Goal: Task Accomplishment & Management: Use online tool/utility

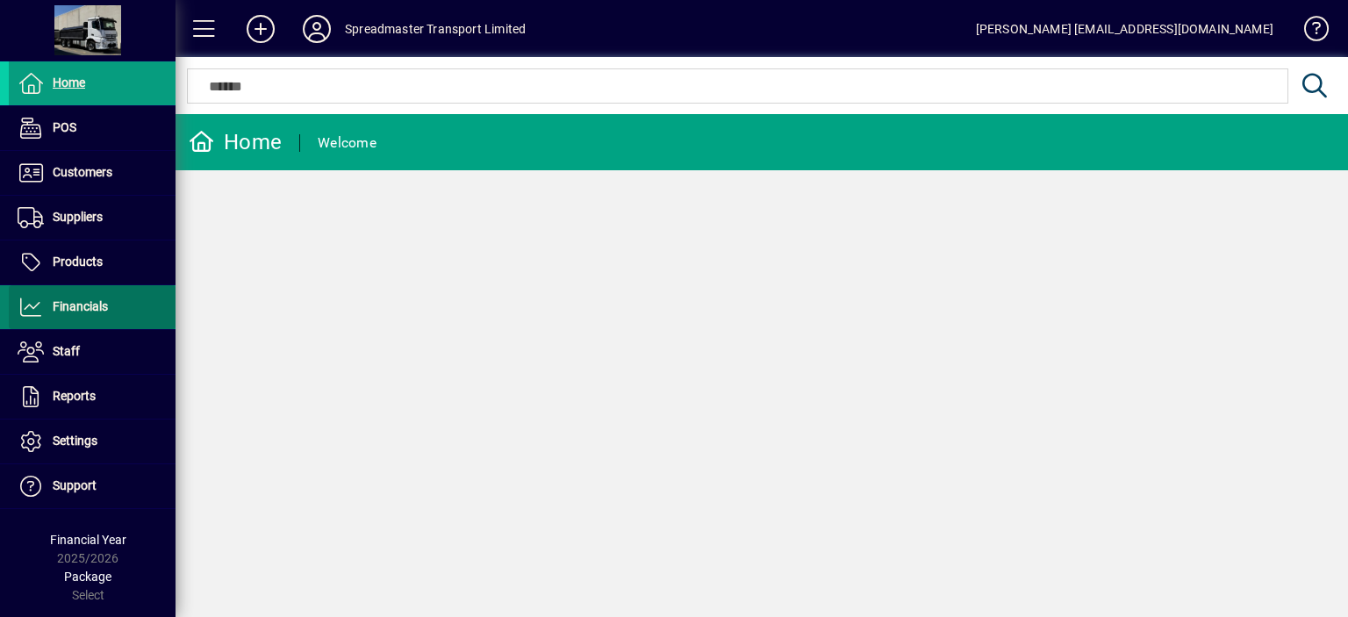
click at [95, 304] on span "Financials" at bounding box center [80, 306] width 55 height 14
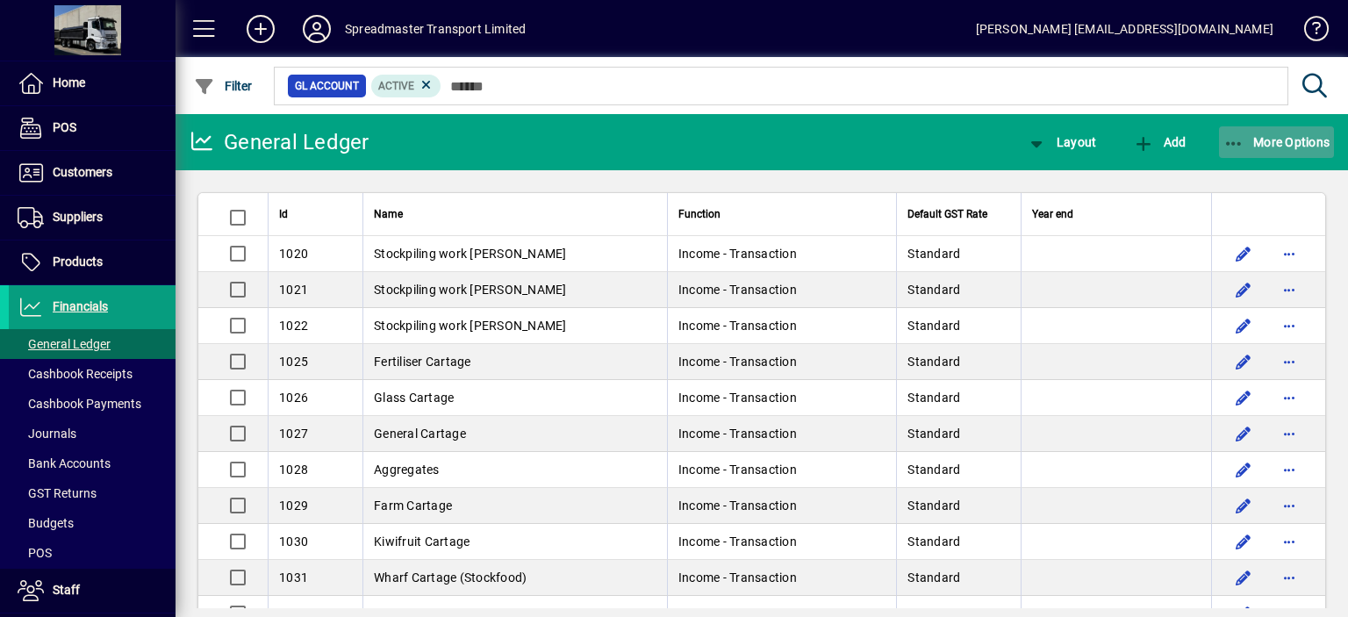
click at [1271, 140] on span "More Options" at bounding box center [1277, 142] width 107 height 14
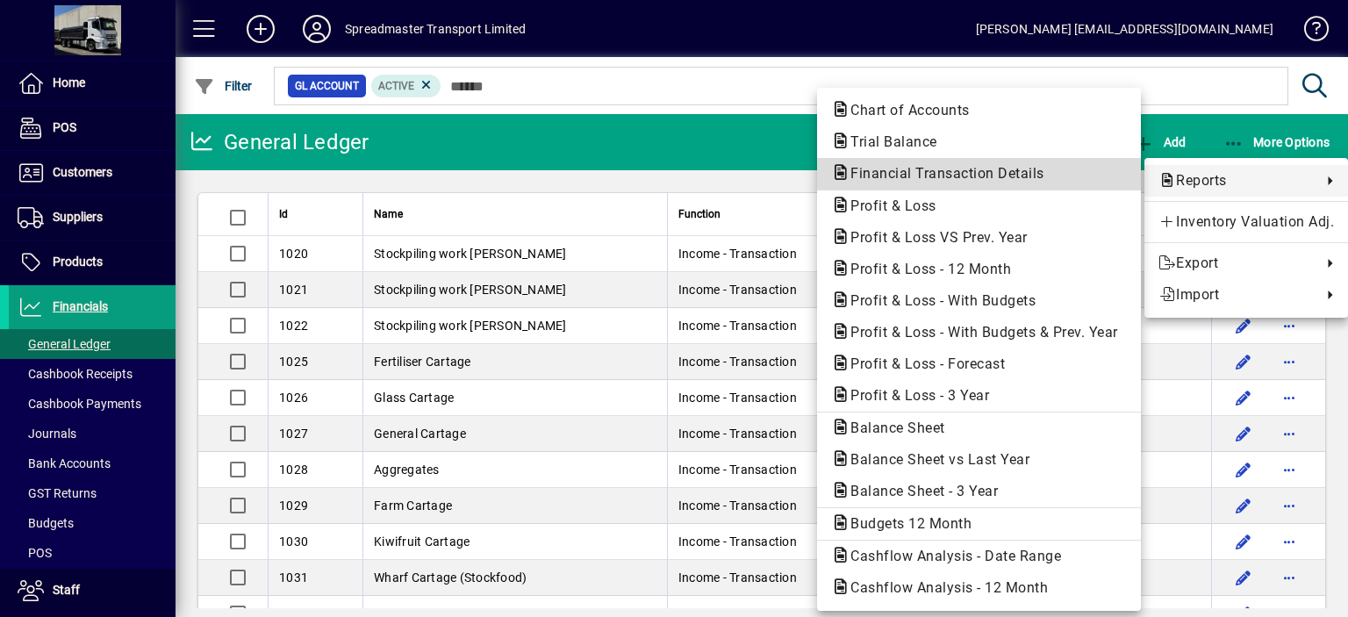
click at [908, 171] on span "Financial Transaction Details" at bounding box center [942, 173] width 222 height 17
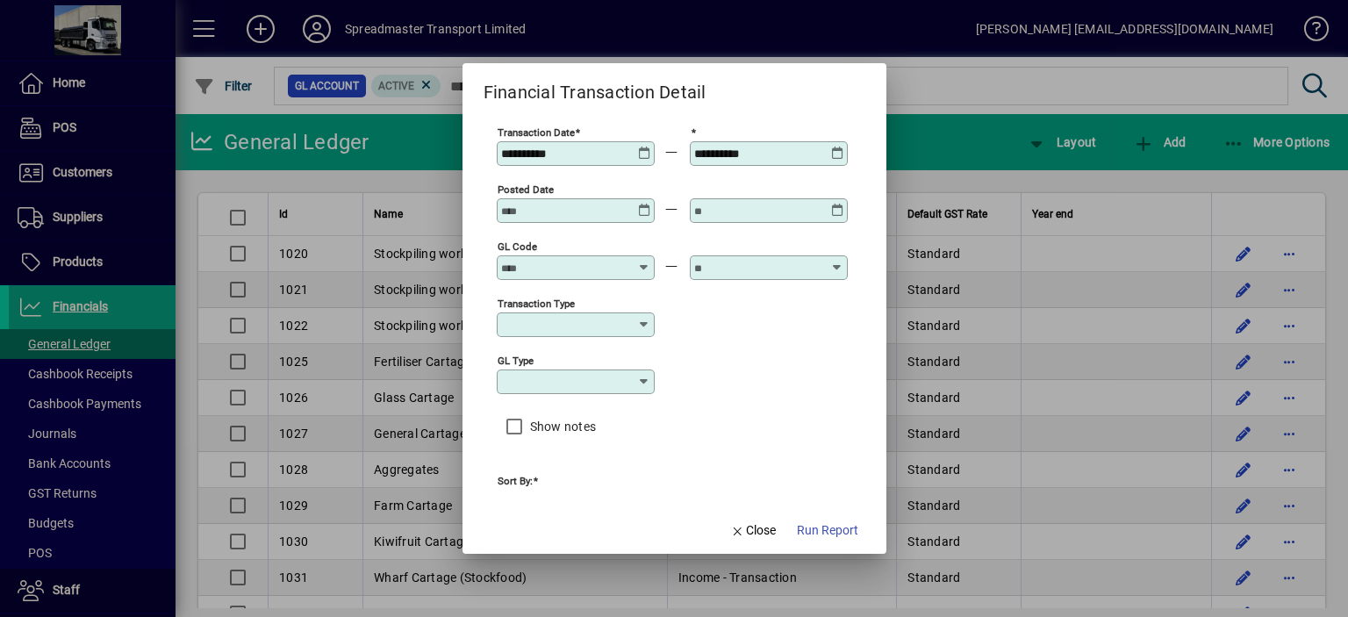
click at [523, 261] on input "GL code" at bounding box center [565, 268] width 128 height 14
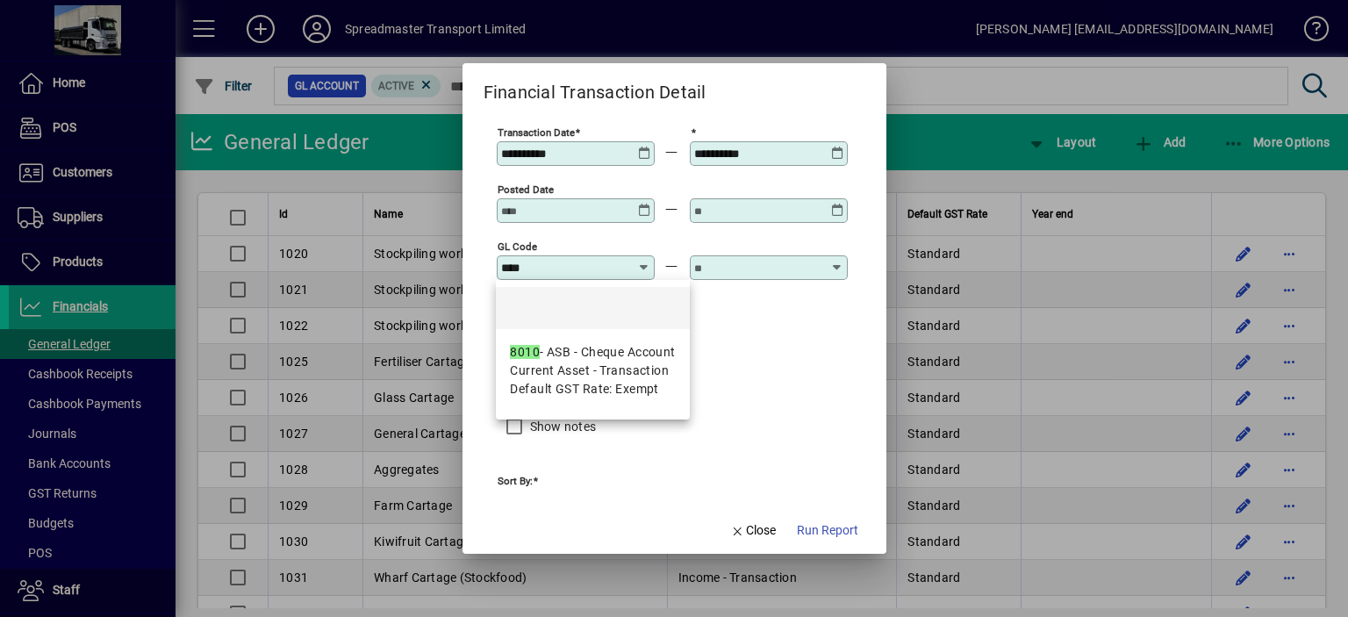
drag, startPoint x: 551, startPoint y: 370, endPoint x: 628, endPoint y: 345, distance: 80.2
click at [561, 366] on span "Current Asset - Transaction" at bounding box center [589, 371] width 159 height 18
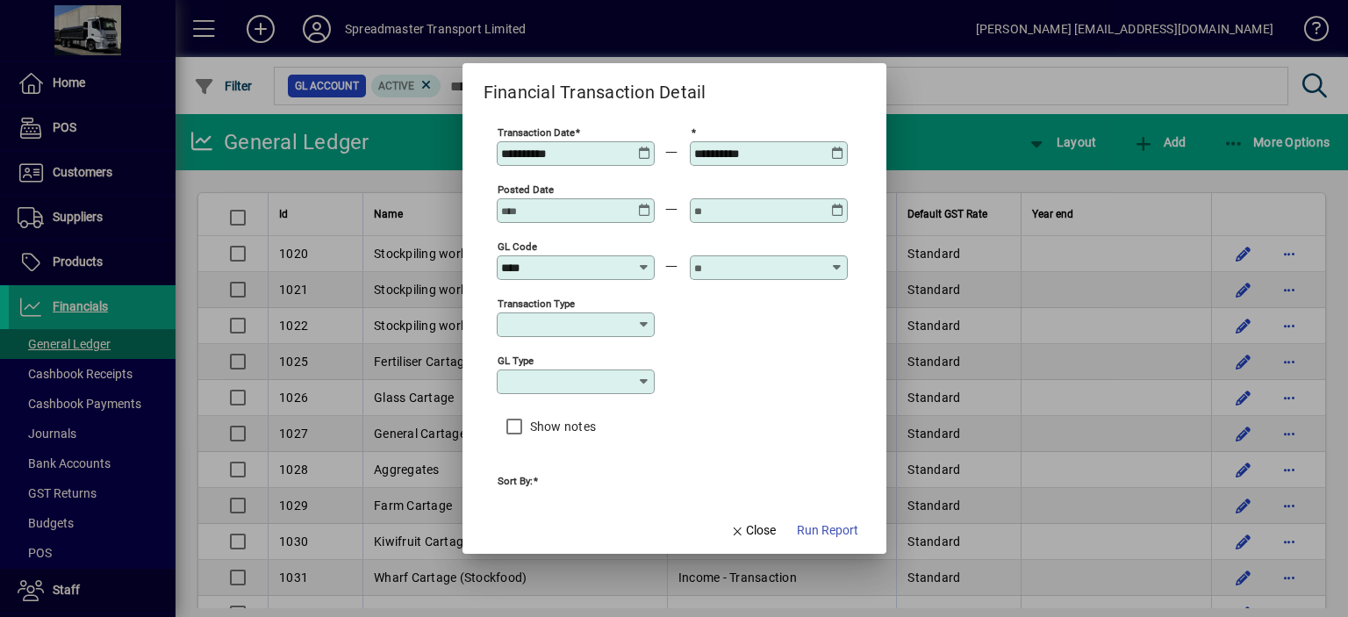
type input "**********"
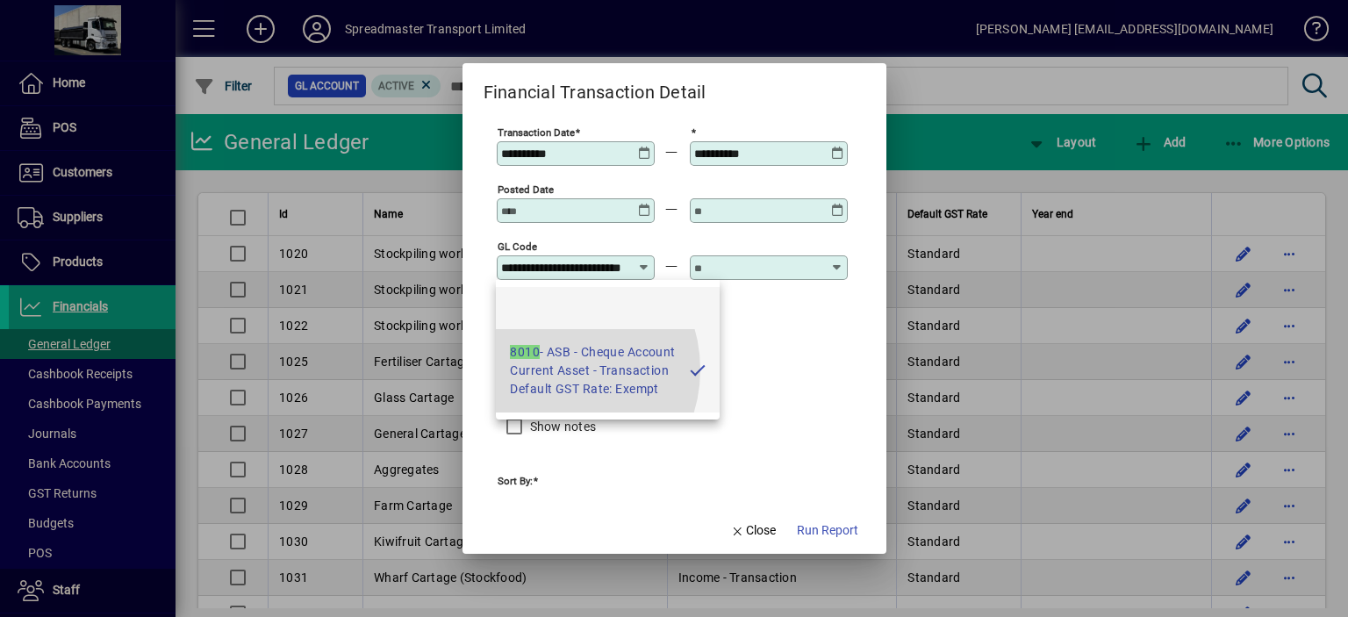
scroll to position [0, 39]
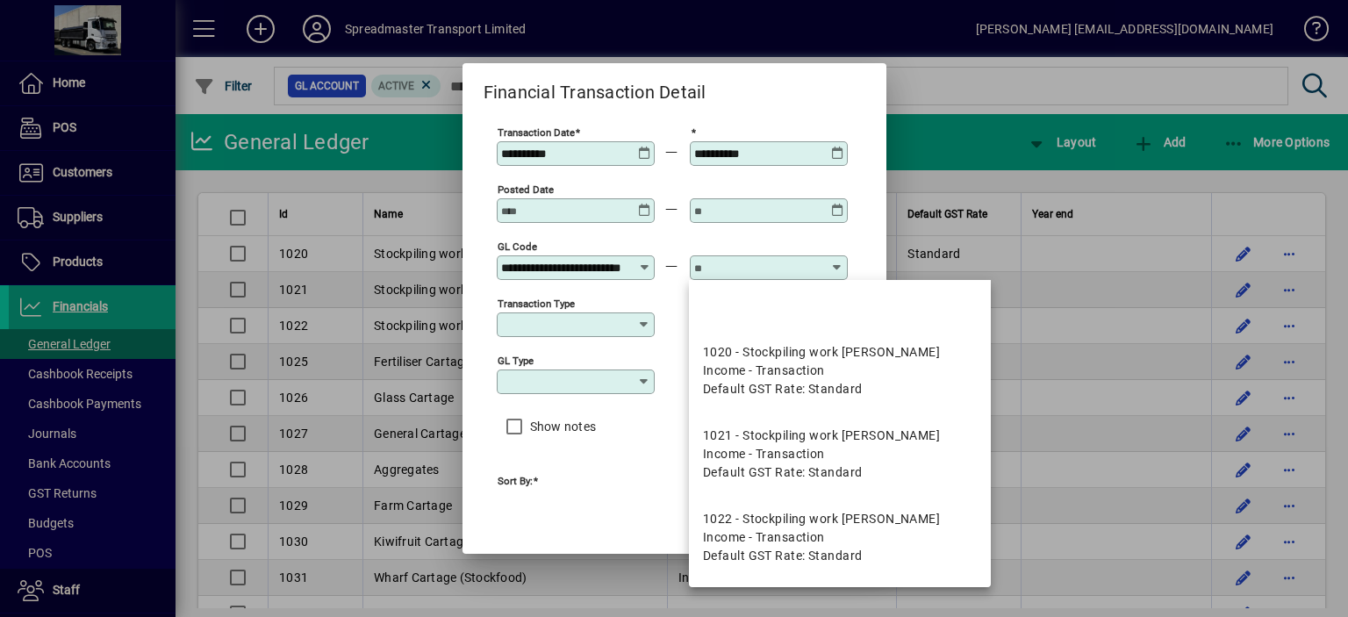
click at [719, 267] on input "text" at bounding box center [758, 268] width 128 height 14
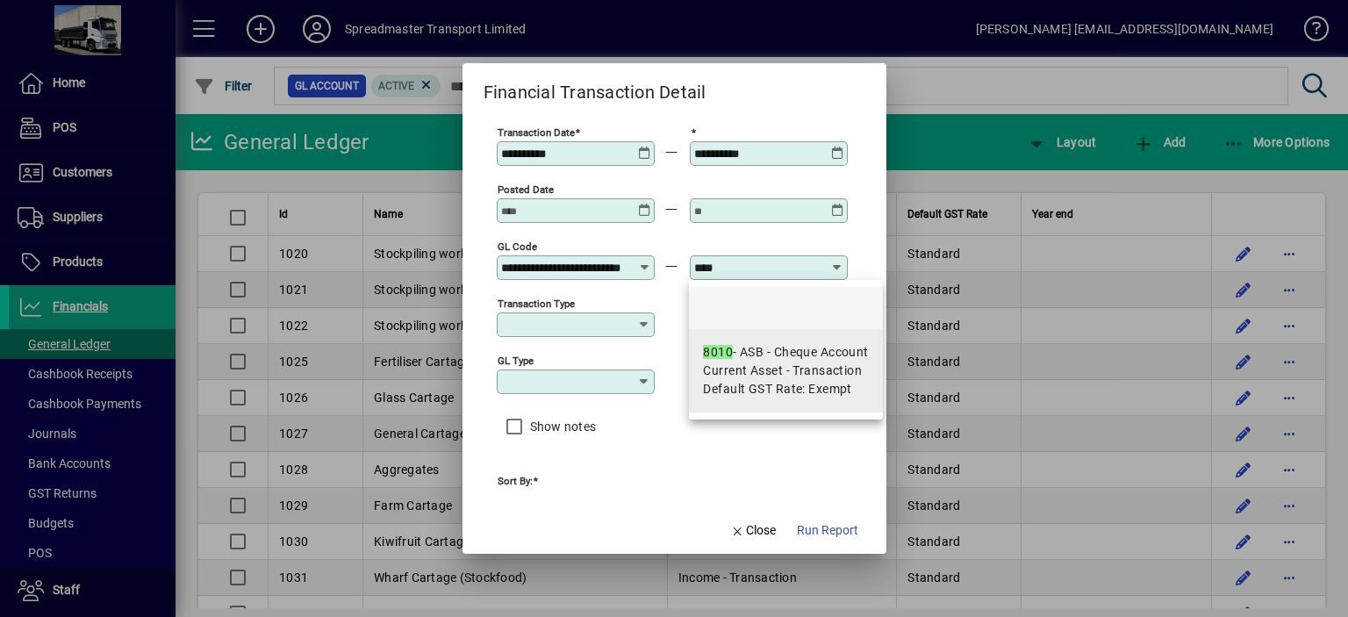
click at [747, 343] on div "8010 - ASB - Cheque Account" at bounding box center [785, 352] width 165 height 18
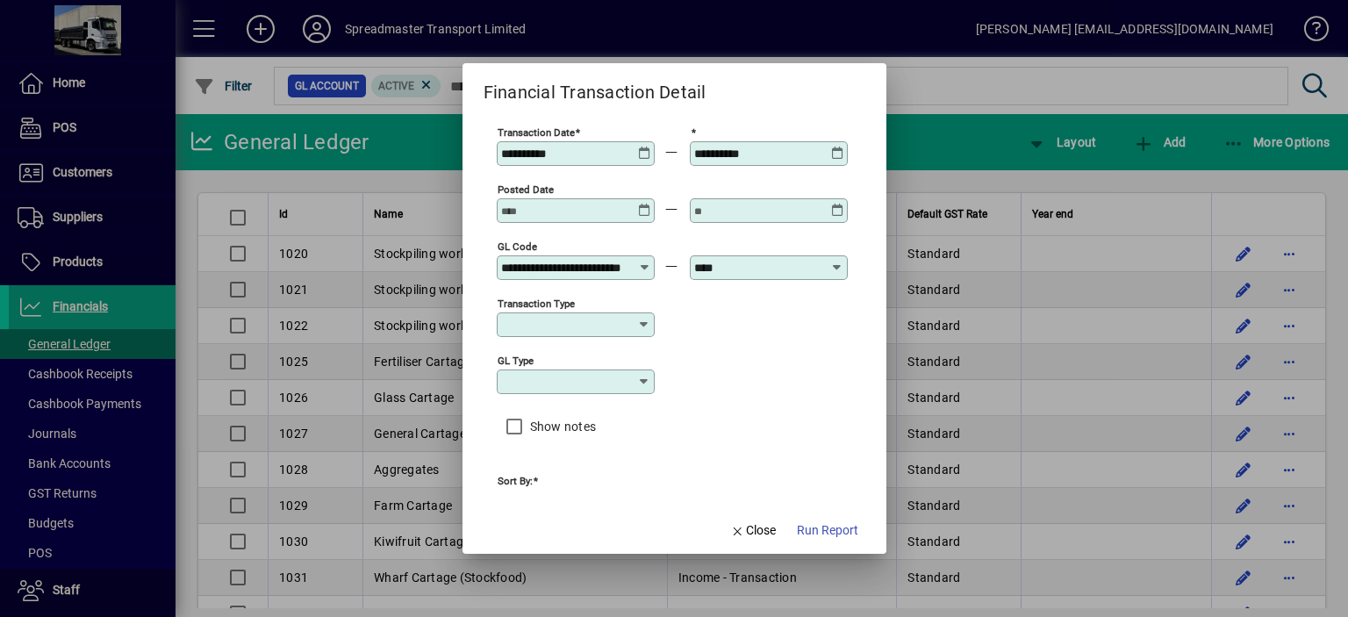
type input "**********"
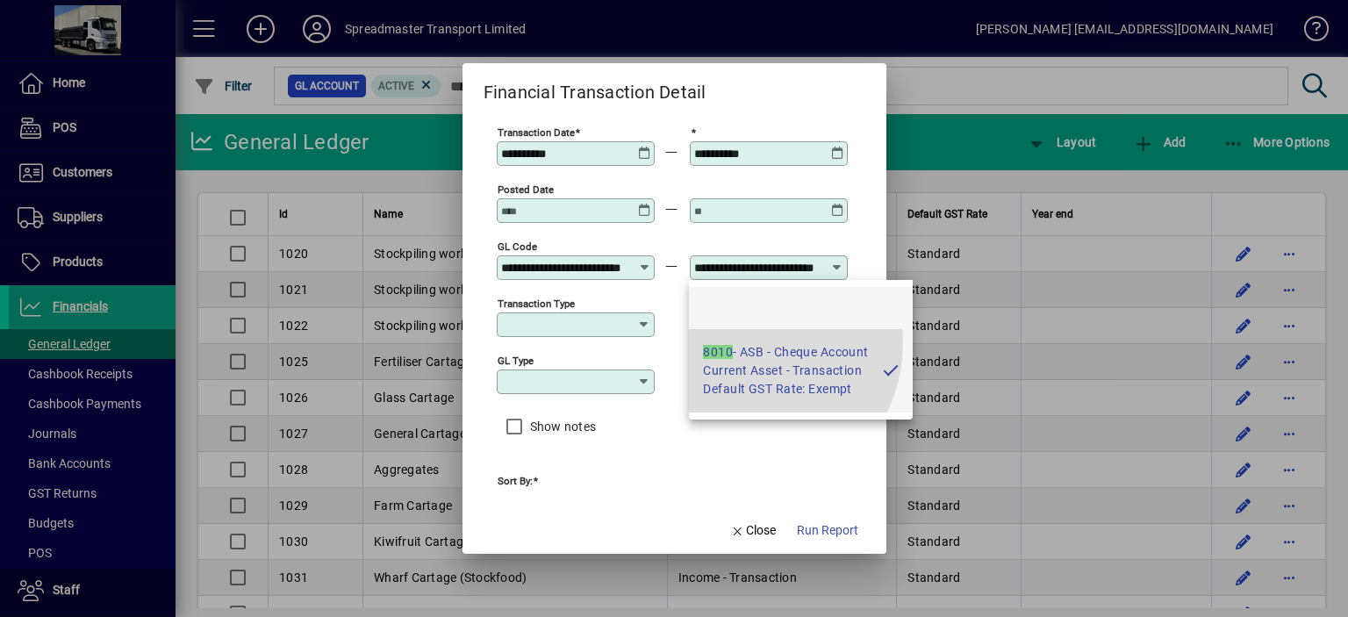
scroll to position [0, 39]
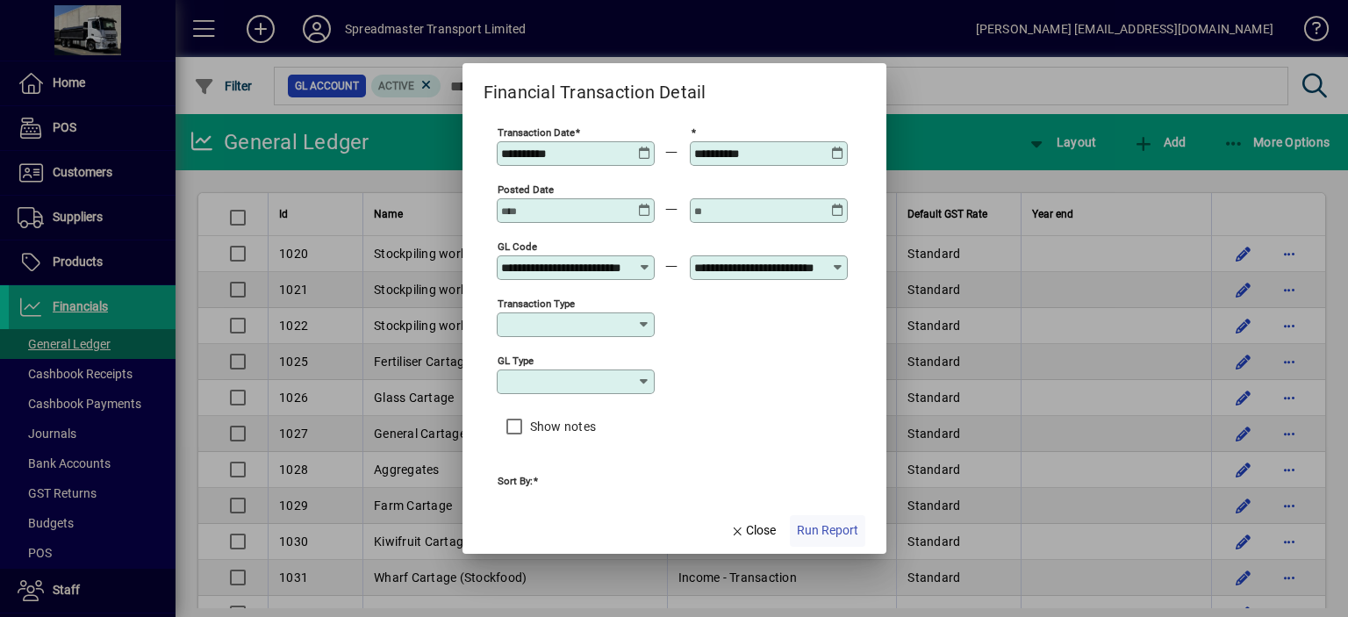
click at [825, 531] on span "Run Report" at bounding box center [827, 530] width 61 height 18
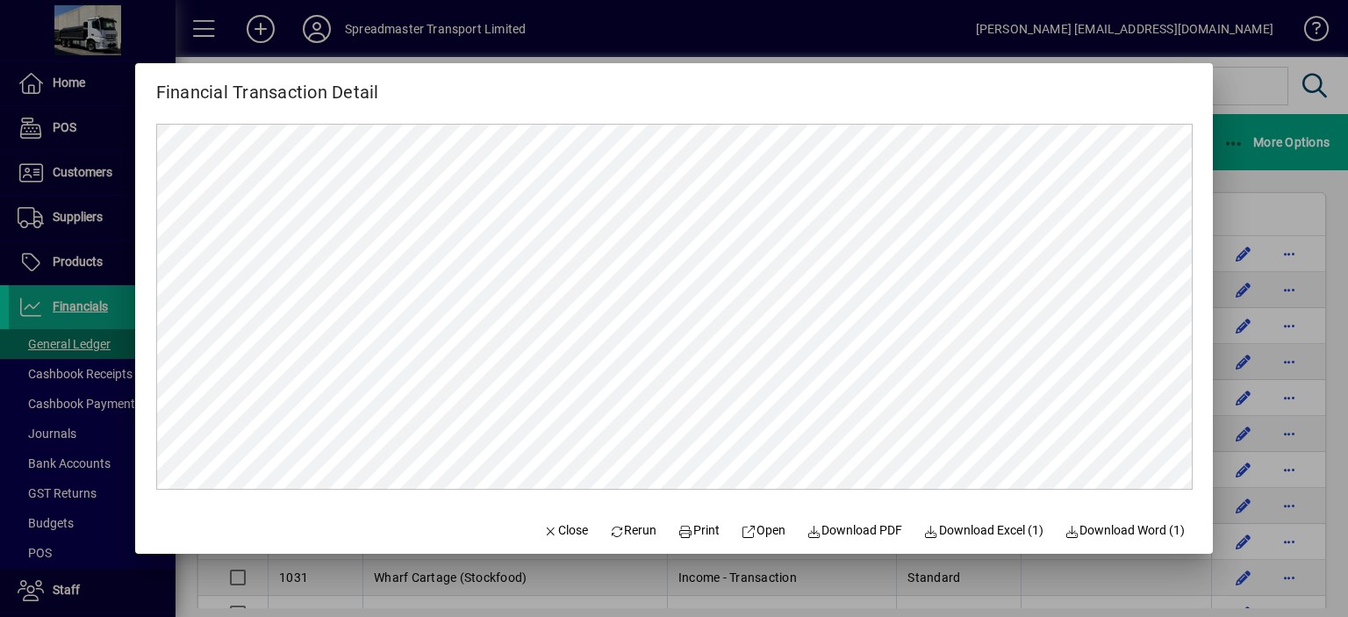
scroll to position [0, 0]
click at [628, 536] on span "Rerun" at bounding box center [633, 530] width 48 height 18
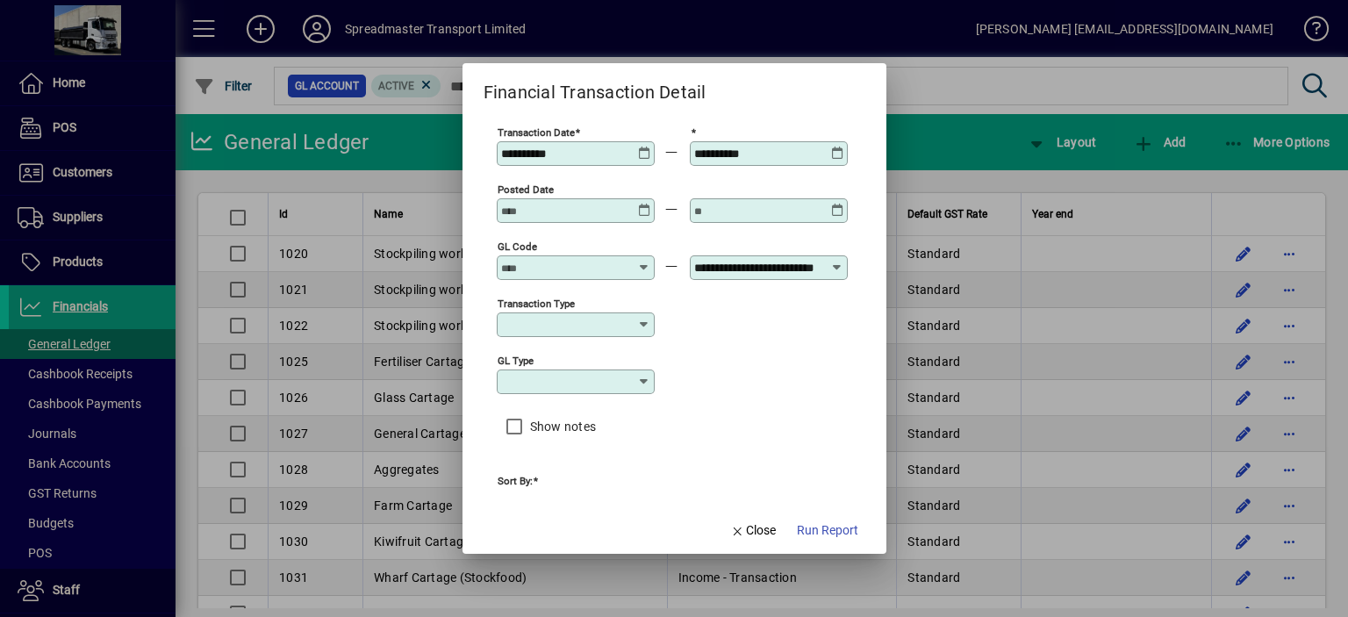
type input "**********"
click at [837, 147] on icon at bounding box center [837, 147] width 13 height 0
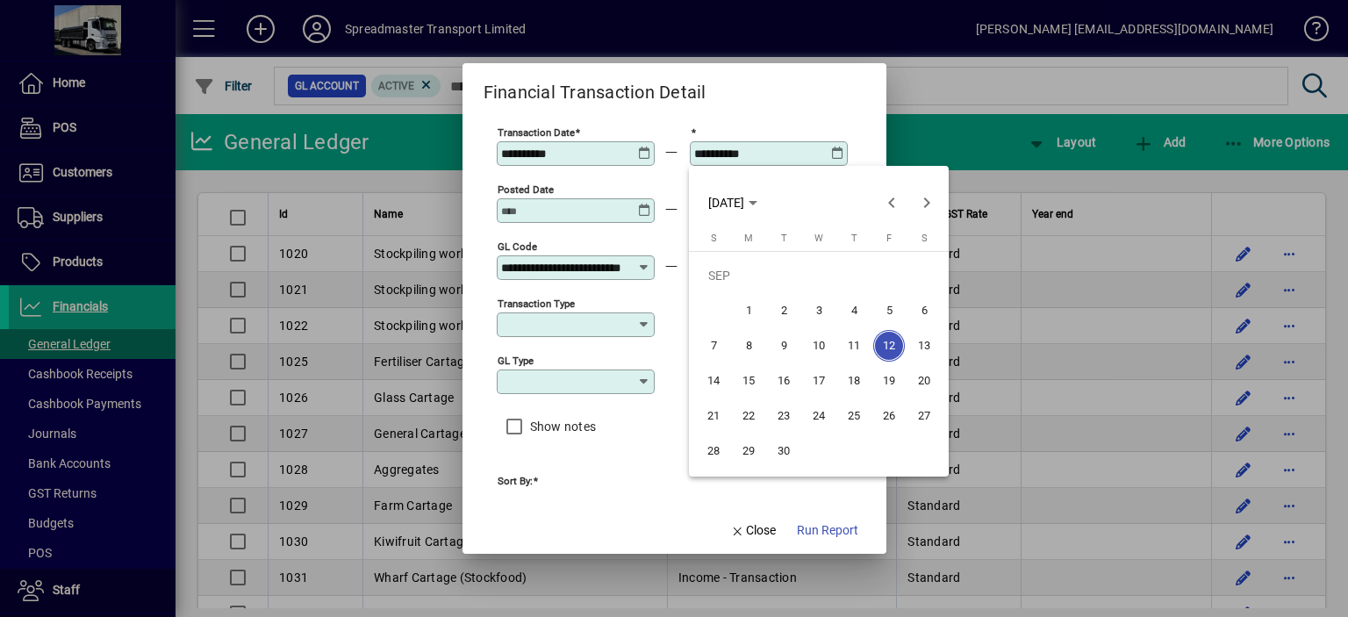
click at [853, 345] on span "11" at bounding box center [854, 346] width 32 height 32
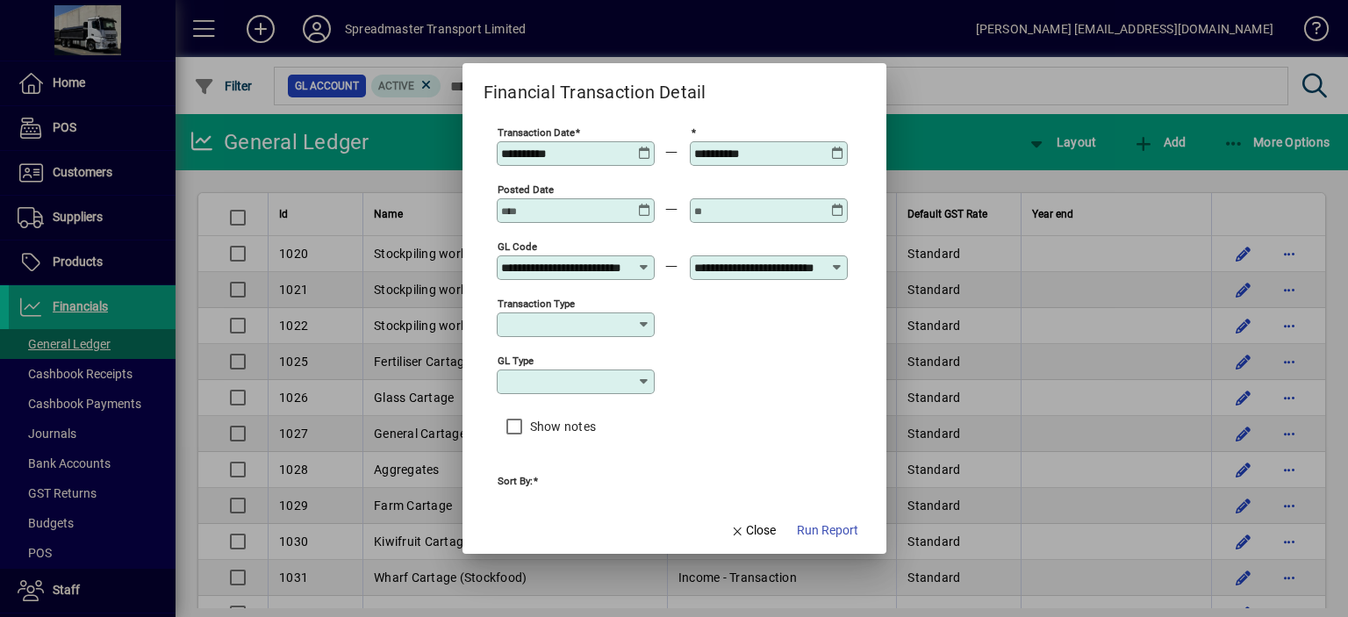
type input "**********"
click at [814, 530] on span "Run Report" at bounding box center [827, 530] width 61 height 18
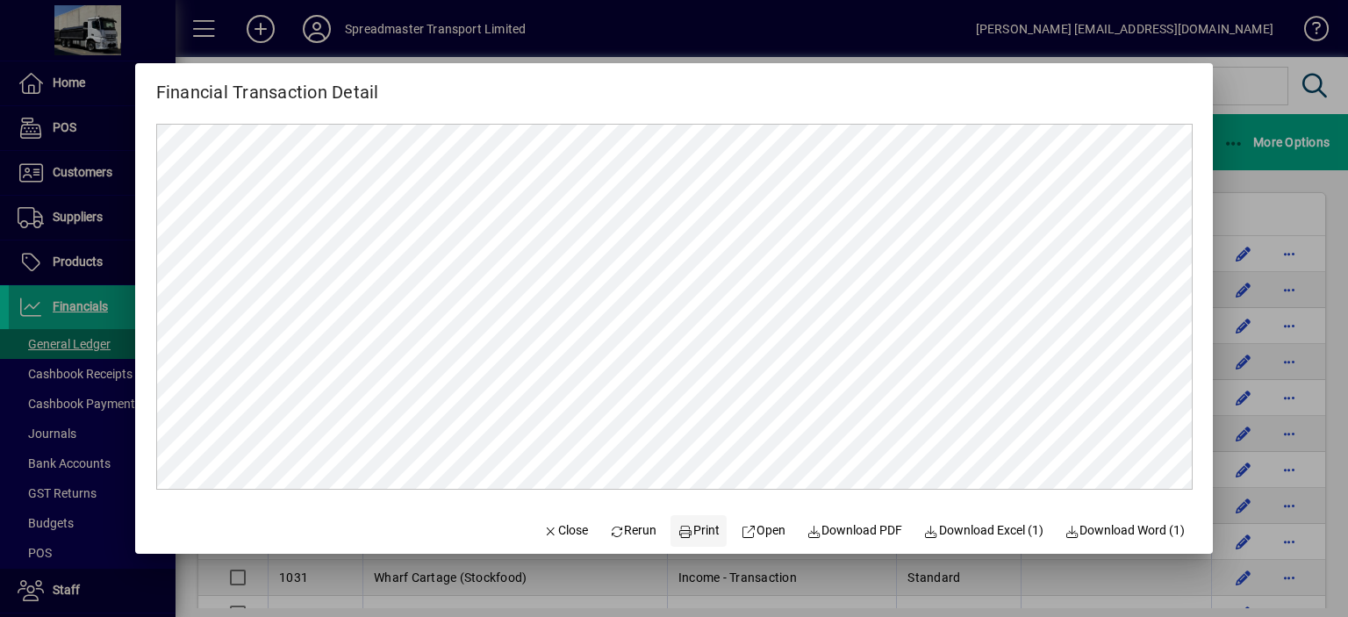
click at [692, 527] on span "Print" at bounding box center [699, 530] width 42 height 18
click at [564, 526] on span "Close" at bounding box center [565, 530] width 46 height 18
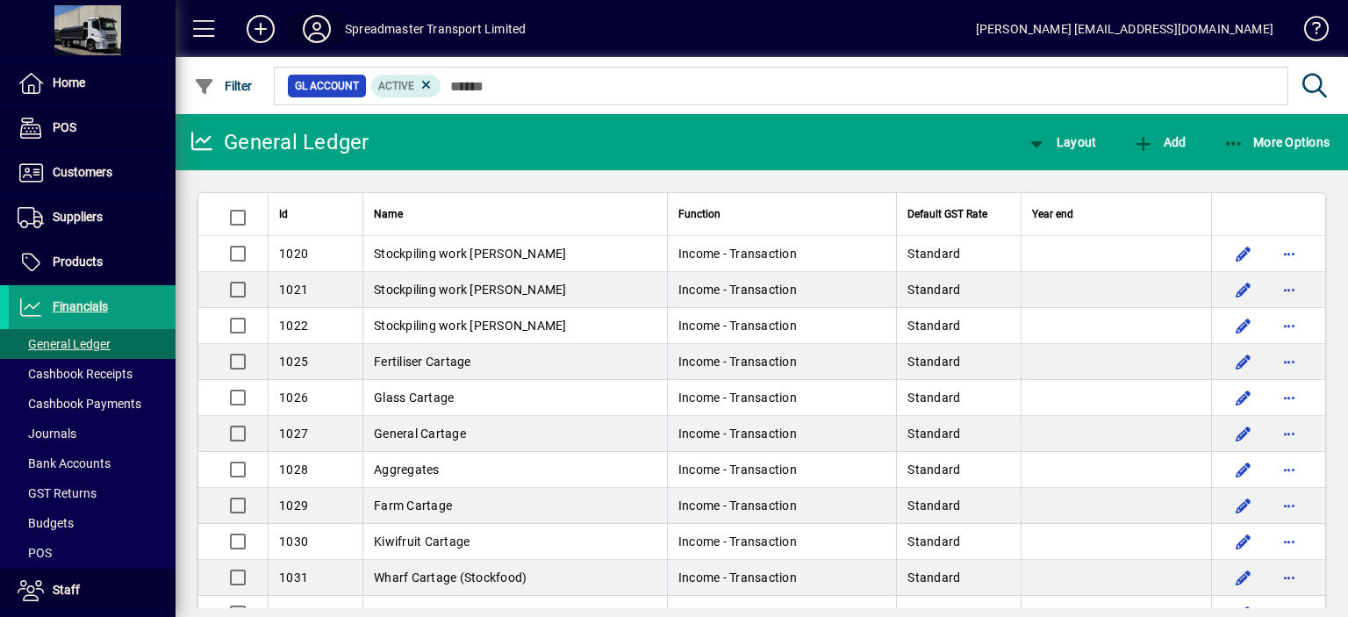
click at [323, 27] on icon at bounding box center [316, 29] width 35 height 28
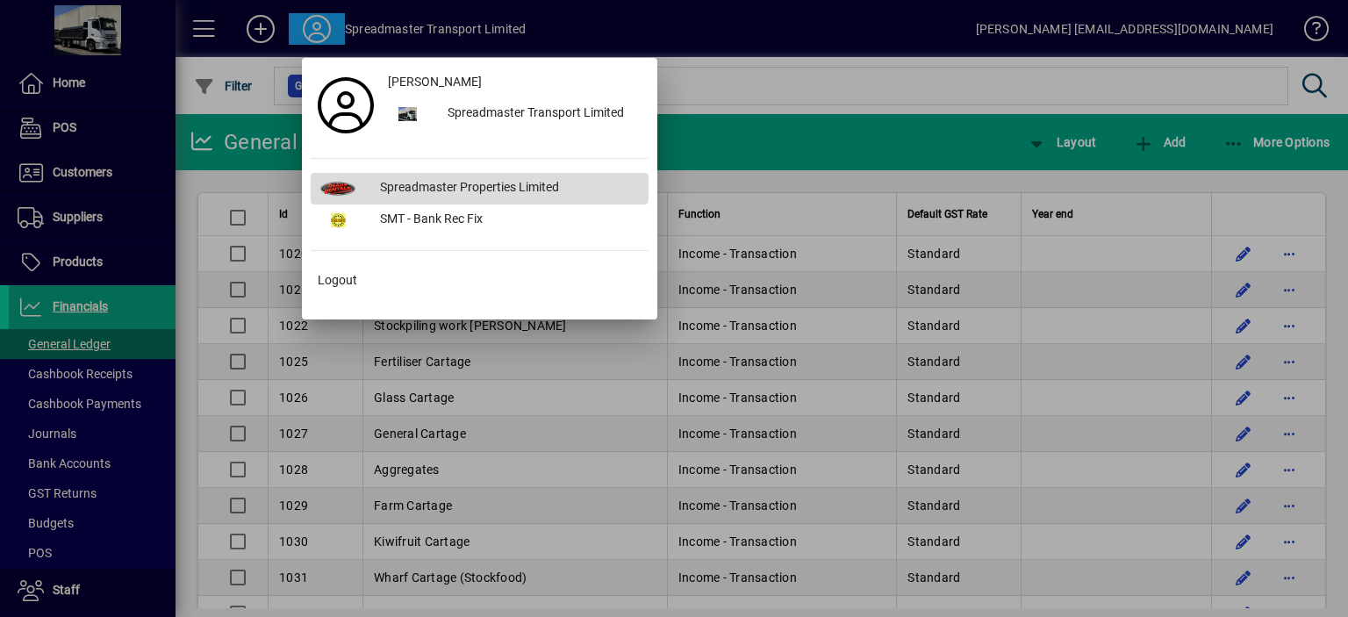
click at [449, 182] on div "Spreadmaster Properties Limited" at bounding box center [507, 189] width 283 height 32
